Goal: Find specific page/section: Find specific page/section

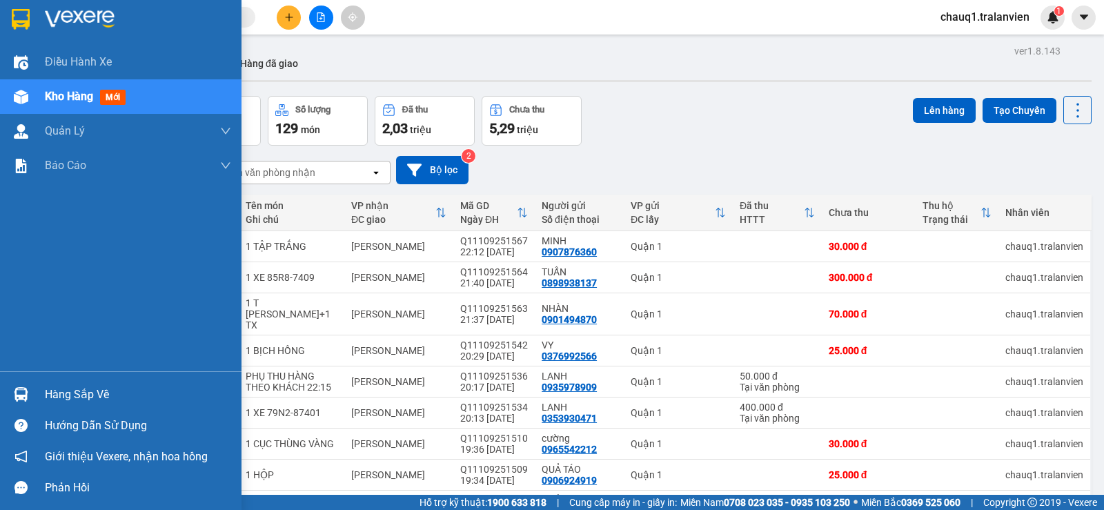
click at [63, 93] on span "Kho hàng" at bounding box center [69, 96] width 48 height 13
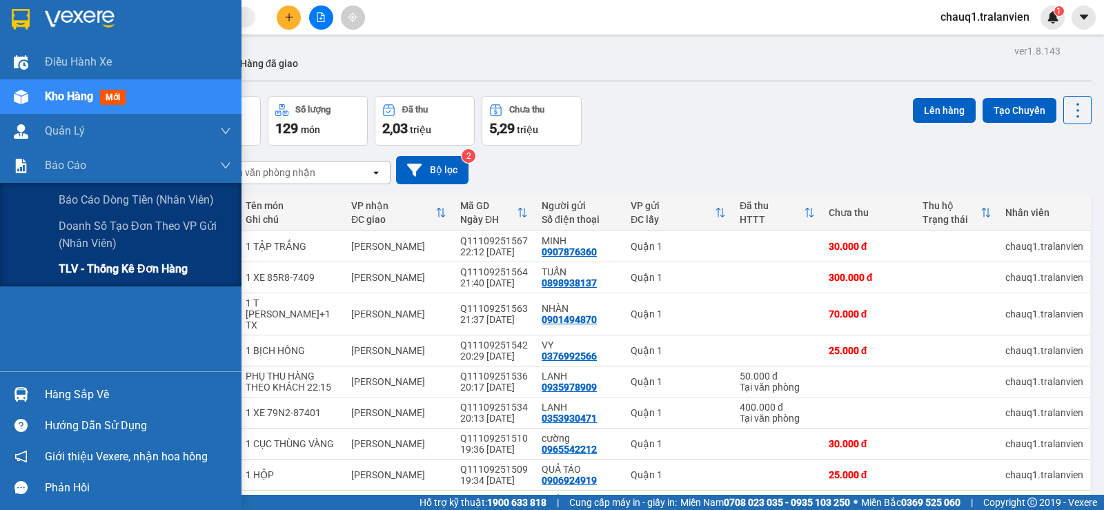
click at [68, 262] on span "TLV - Thống kê đơn hàng" at bounding box center [123, 268] width 129 height 17
